Goal: Transaction & Acquisition: Purchase product/service

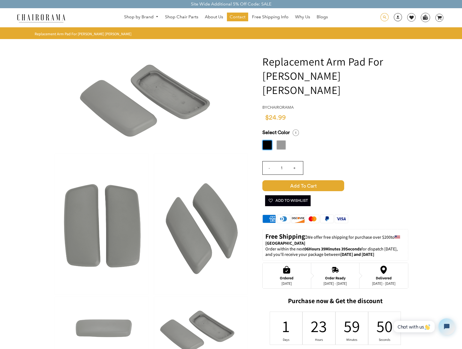
click at [385, 17] on span at bounding box center [385, 17] width 8 height 8
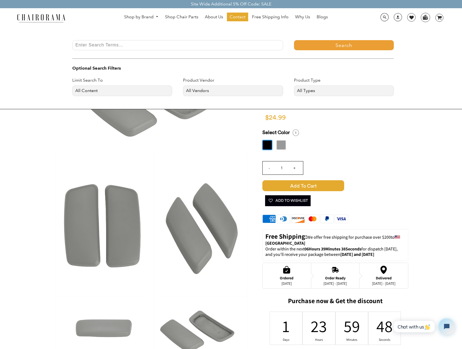
click at [198, 43] on input "Enter Search Terms..." at bounding box center [177, 45] width 211 height 10
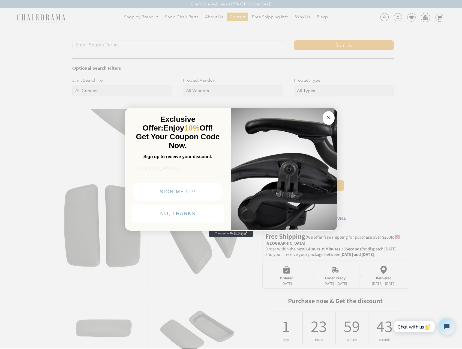
type input "[PERSON_NAME]"
click input "Submit" at bounding box center [0, 0] width 0 height 0
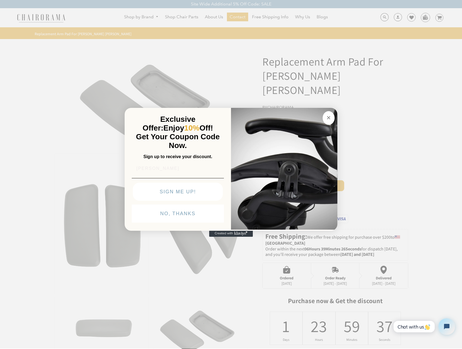
click at [327, 119] on circle "Close dialog" at bounding box center [329, 118] width 6 height 6
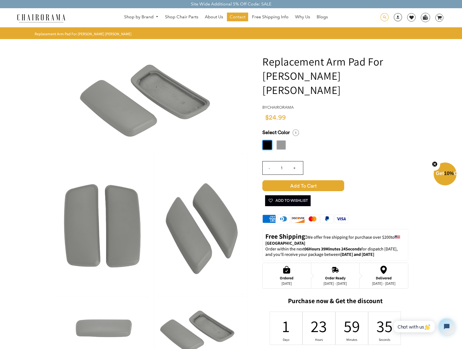
click at [382, 16] on span at bounding box center [385, 17] width 8 height 8
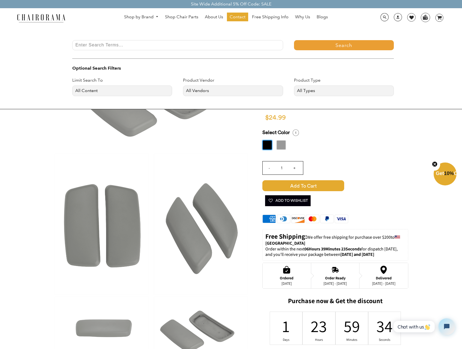
click at [178, 46] on input "Enter Search Terms..." at bounding box center [177, 45] width 211 height 10
type input "[PERSON_NAME]"
click at [294, 40] on button "Search" at bounding box center [344, 45] width 100 height 10
